Goal: Manage account settings

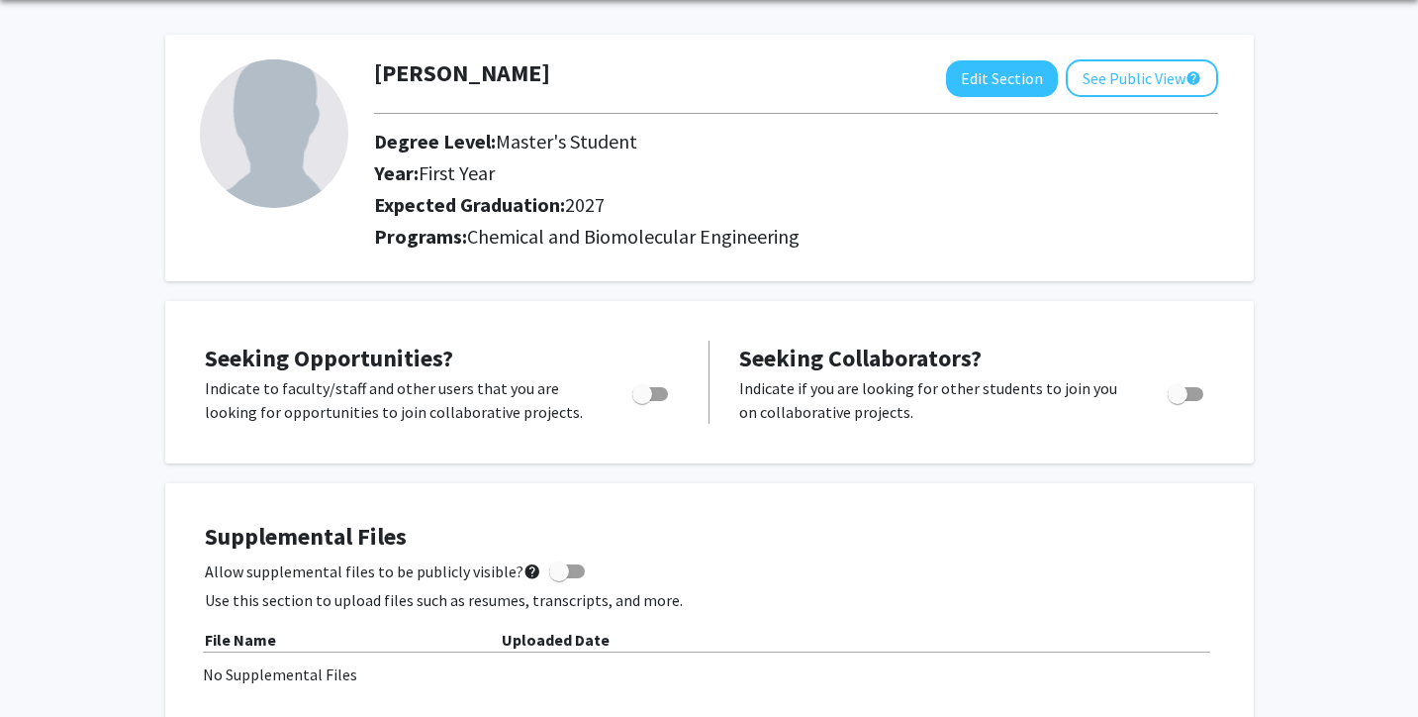
scroll to position [77, 0]
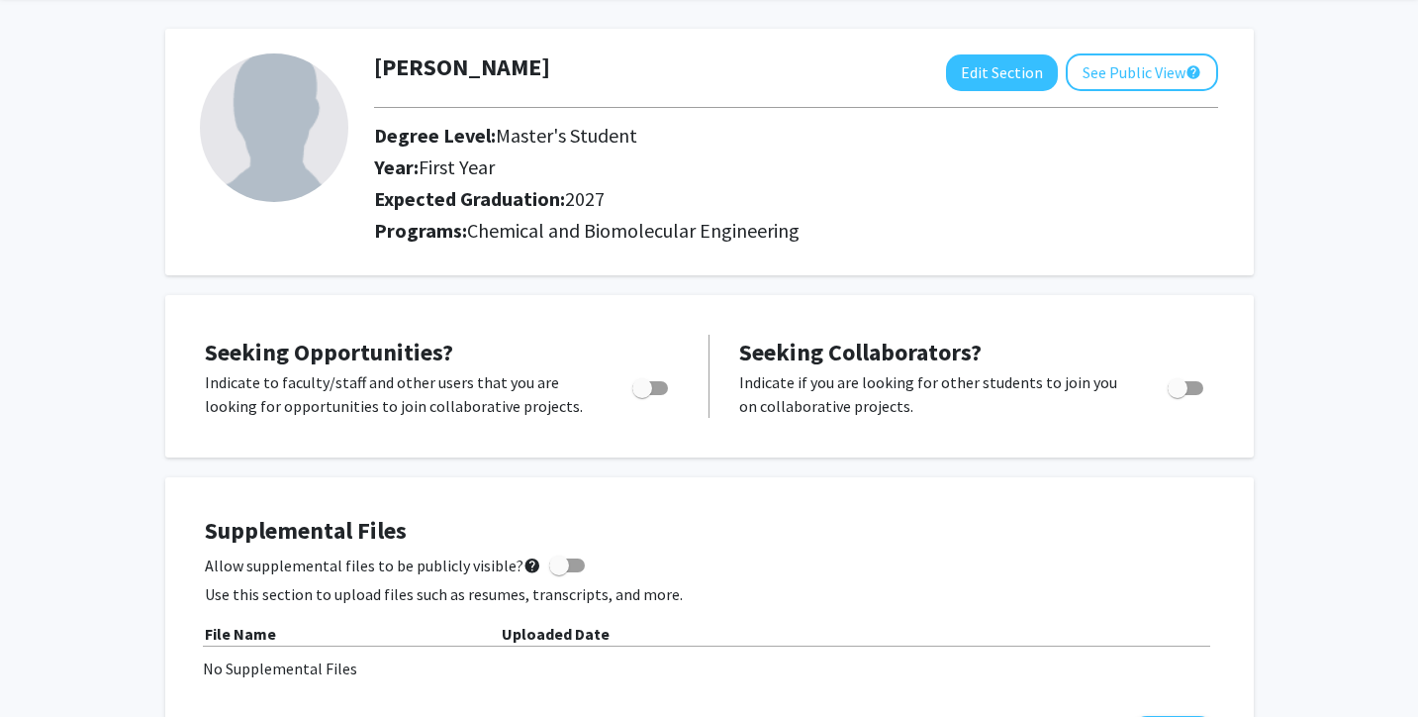
click at [663, 394] on label "Toggle" at bounding box center [647, 388] width 44 height 24
click at [642, 395] on input "Are you actively seeking opportunities?" at bounding box center [641, 395] width 1 height 1
checkbox input "true"
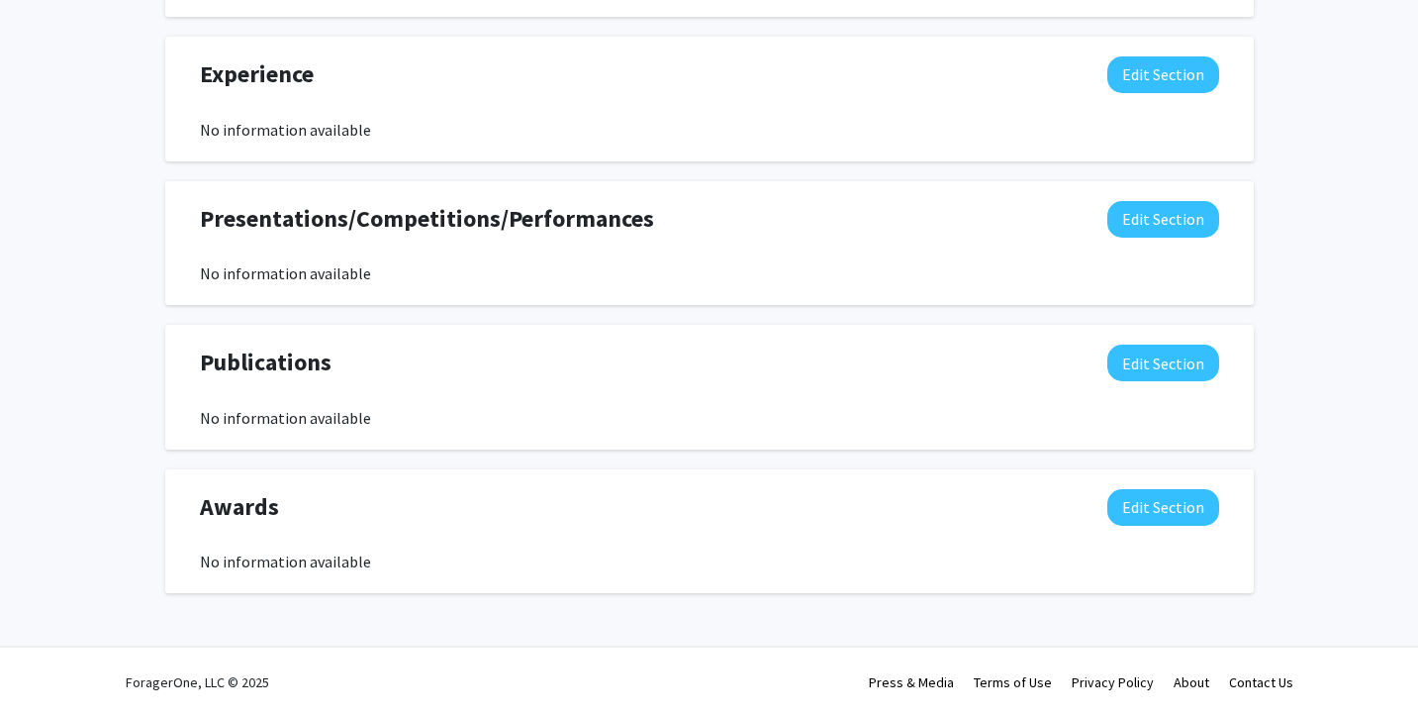
scroll to position [0, 0]
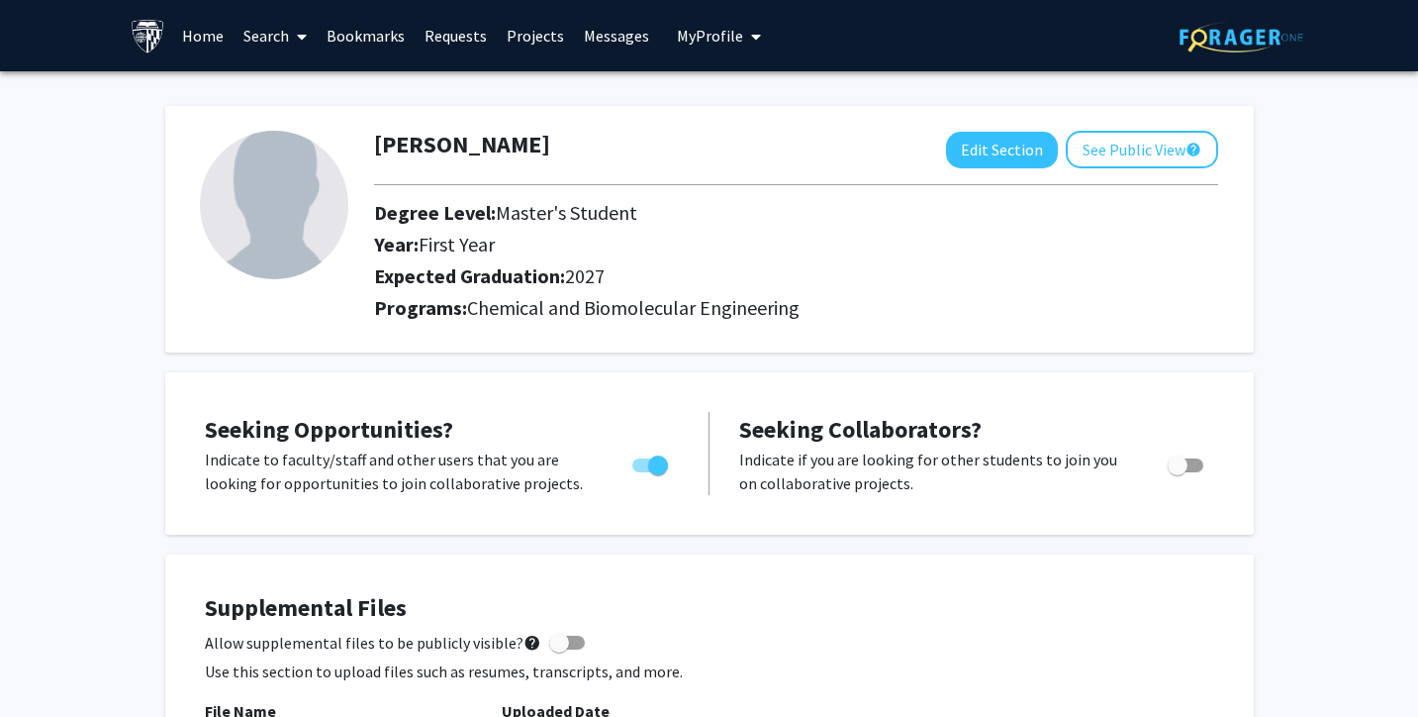
click at [205, 33] on link "Home" at bounding box center [202, 35] width 61 height 69
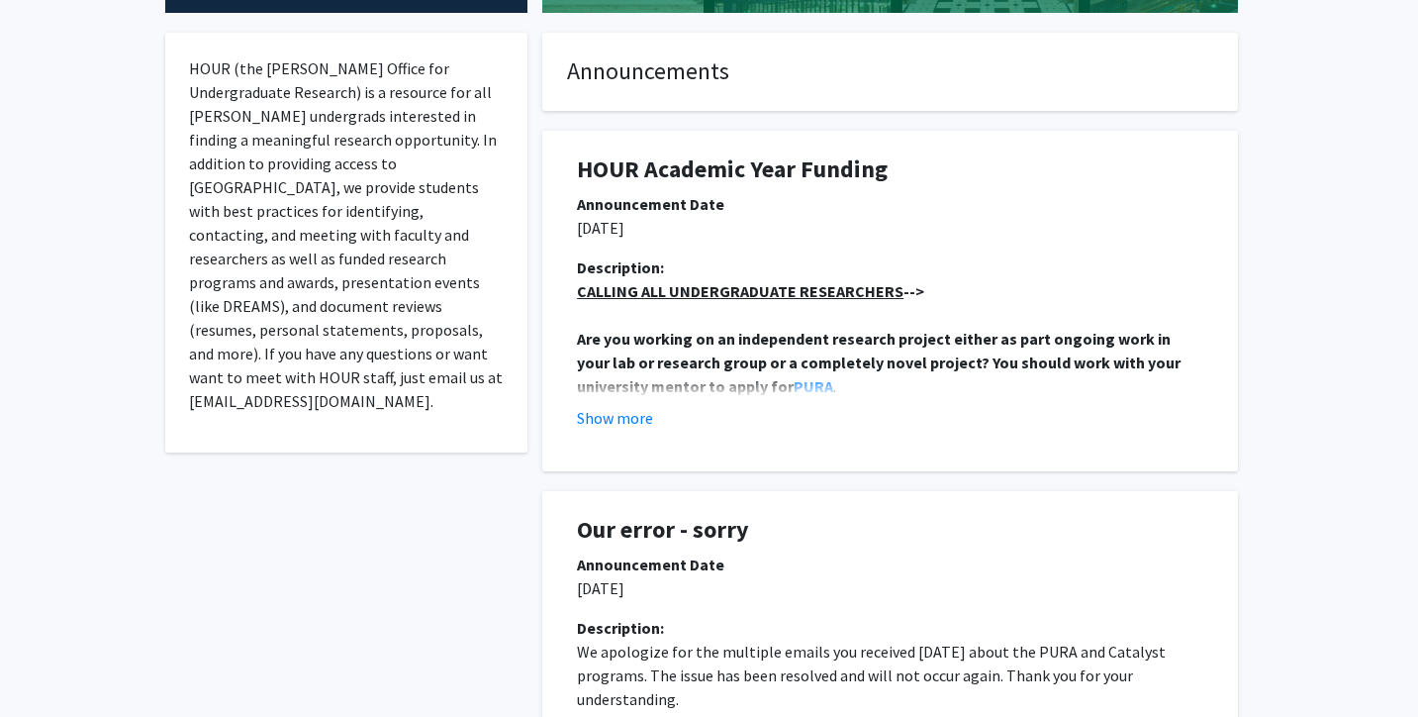
scroll to position [367, 0]
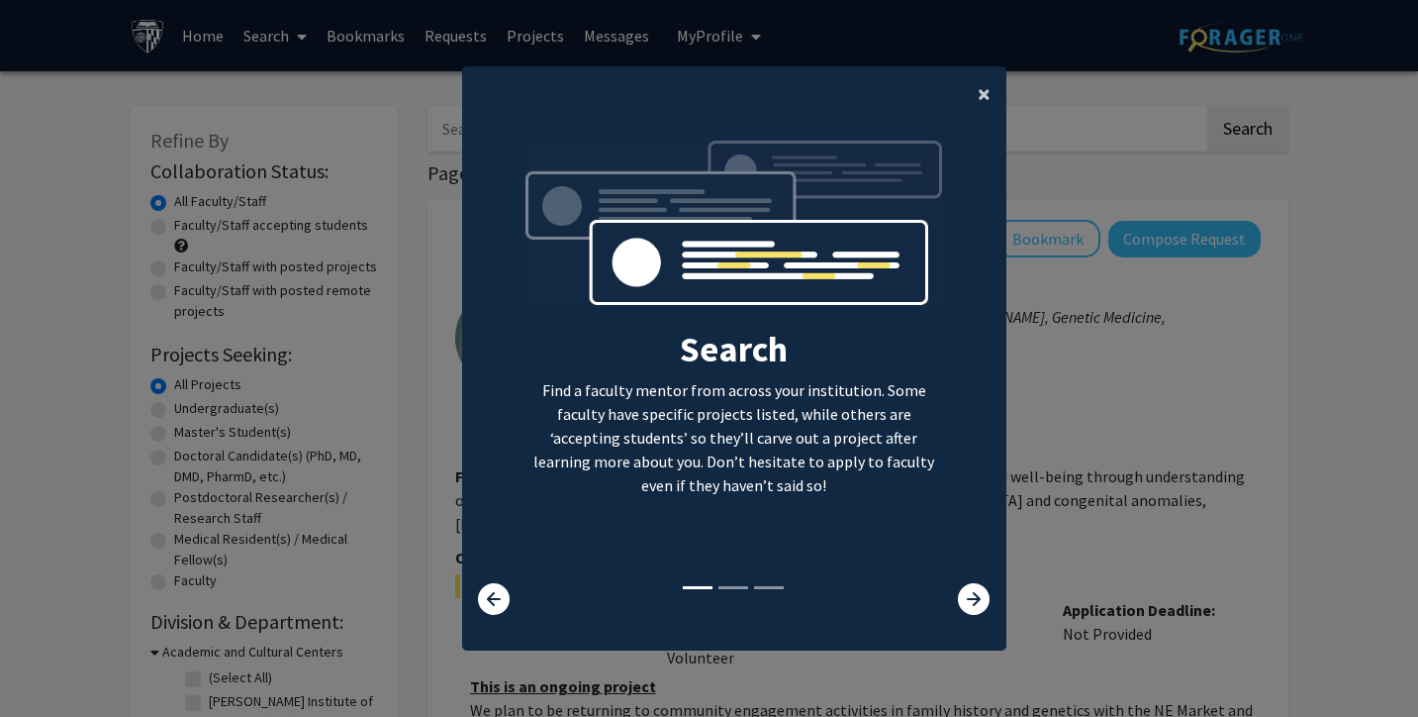
click at [972, 97] on button "×" at bounding box center [984, 93] width 45 height 55
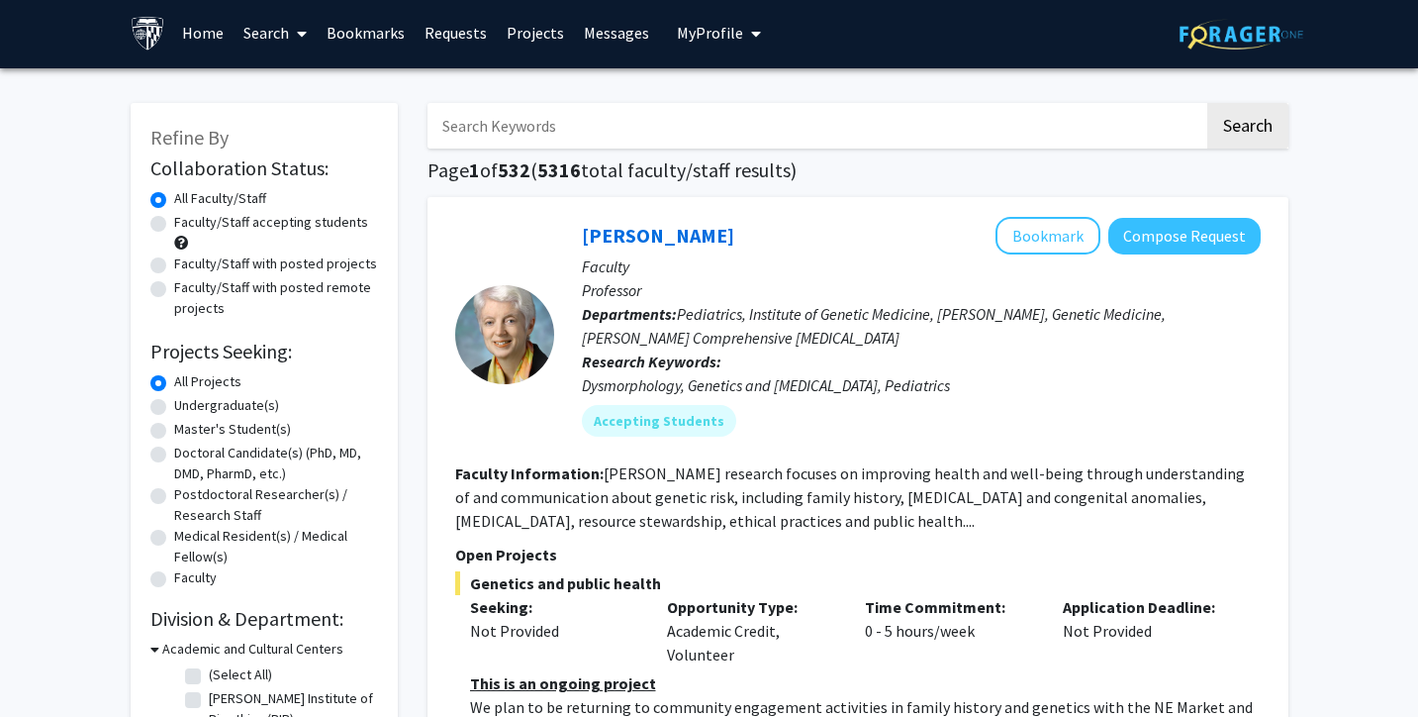
scroll to position [4, 0]
